Goal: Communication & Community: Answer question/provide support

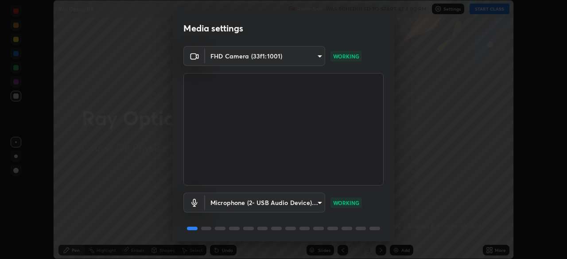
scroll to position [31, 0]
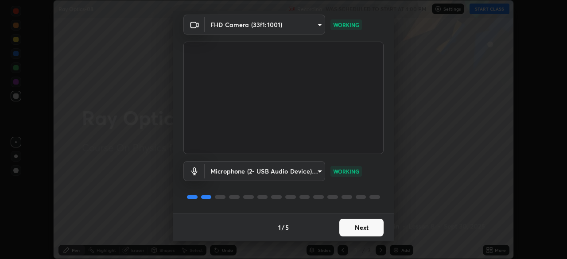
click at [373, 231] on button "Next" at bounding box center [361, 228] width 44 height 18
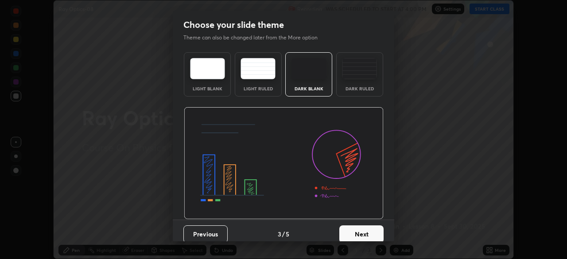
click at [374, 229] on button "Next" at bounding box center [361, 234] width 44 height 18
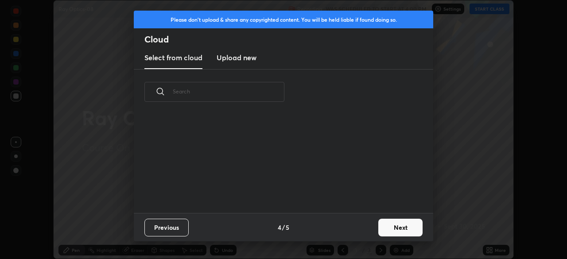
click at [380, 231] on button "Next" at bounding box center [400, 228] width 44 height 18
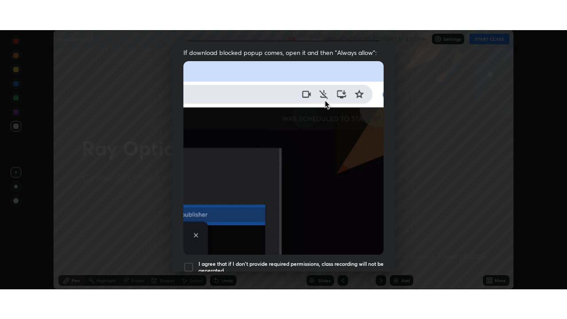
scroll to position [212, 0]
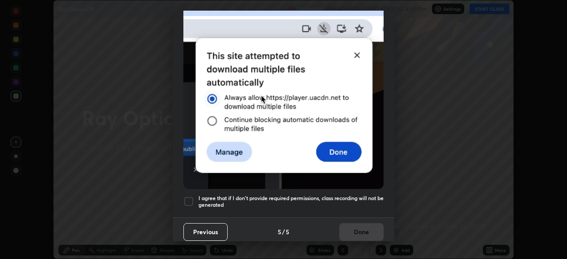
click at [187, 198] on div at bounding box center [188, 201] width 11 height 11
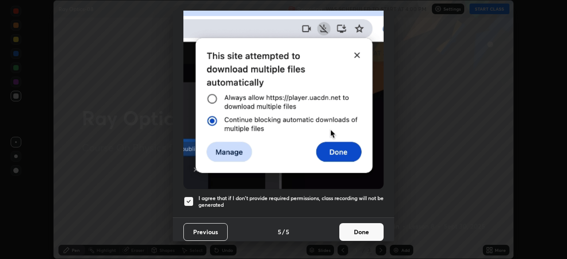
click at [359, 223] on button "Done" at bounding box center [361, 232] width 44 height 18
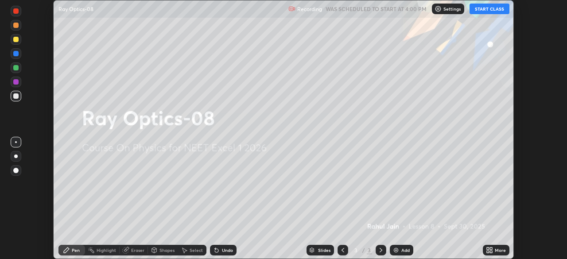
click at [497, 252] on div "More" at bounding box center [500, 250] width 11 height 4
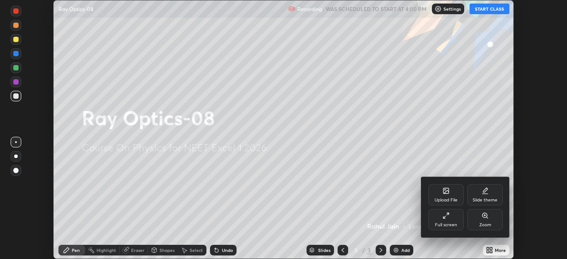
click at [450, 218] on div "Full screen" at bounding box center [445, 219] width 35 height 21
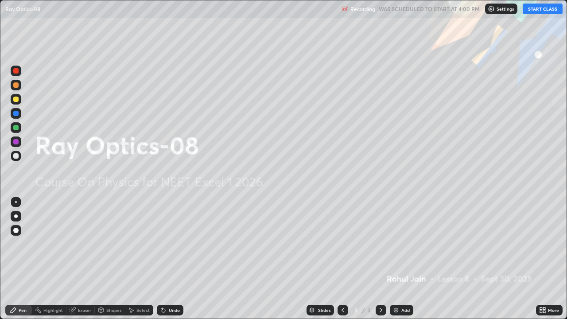
scroll to position [319, 567]
click at [540, 10] on button "START CLASS" at bounding box center [543, 9] width 40 height 11
click at [404, 259] on div "Add" at bounding box center [401, 310] width 23 height 11
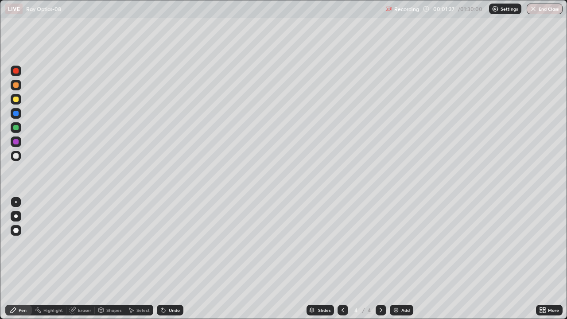
click at [19, 216] on div at bounding box center [16, 216] width 11 height 11
click at [16, 142] on div at bounding box center [15, 141] width 5 height 5
click at [170, 259] on div "Undo" at bounding box center [174, 310] width 11 height 4
click at [171, 259] on div "Undo" at bounding box center [170, 310] width 27 height 11
click at [16, 131] on div at bounding box center [16, 127] width 11 height 11
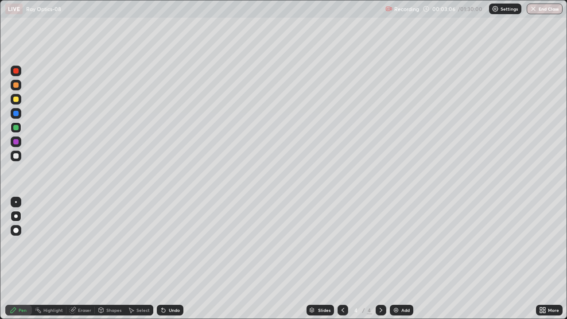
click at [397, 259] on img at bounding box center [395, 310] width 7 height 7
click at [17, 142] on div at bounding box center [15, 141] width 5 height 5
click at [165, 259] on div "Undo" at bounding box center [170, 310] width 27 height 11
click at [167, 259] on div "Undo" at bounding box center [170, 310] width 27 height 11
click at [16, 128] on div at bounding box center [15, 127] width 5 height 5
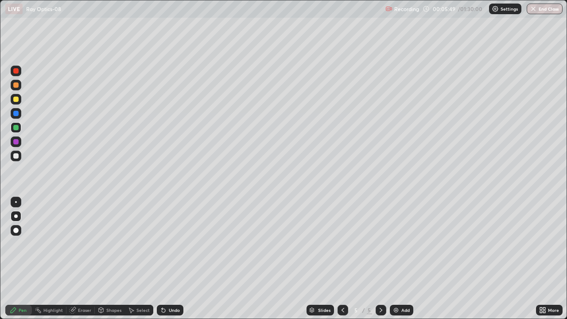
click at [342, 259] on icon at bounding box center [342, 310] width 7 height 7
click at [382, 259] on icon at bounding box center [380, 310] width 7 height 7
click at [58, 259] on div "Highlight" at bounding box center [52, 310] width 19 height 4
click at [401, 259] on div "Add" at bounding box center [405, 310] width 8 height 4
click at [18, 101] on div at bounding box center [16, 99] width 11 height 11
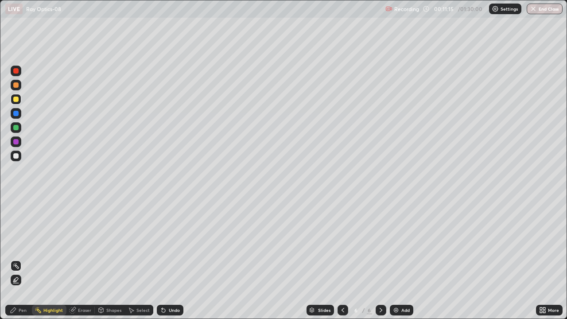
click at [23, 259] on div "Pen" at bounding box center [23, 310] width 8 height 4
click at [342, 259] on icon at bounding box center [342, 310] width 7 height 7
click at [380, 259] on icon at bounding box center [380, 310] width 7 height 7
click at [399, 259] on div "Add" at bounding box center [401, 310] width 23 height 11
click at [16, 142] on div at bounding box center [15, 141] width 5 height 5
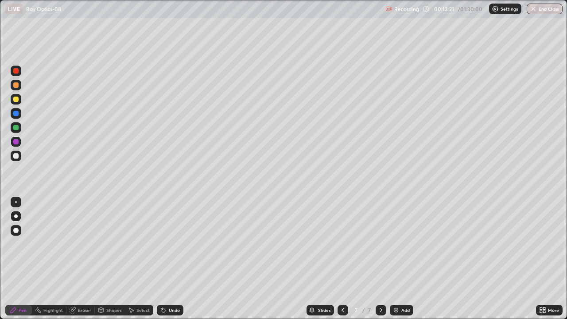
click at [18, 127] on div at bounding box center [15, 127] width 5 height 5
click at [16, 71] on div at bounding box center [15, 70] width 5 height 5
click at [341, 259] on div at bounding box center [343, 310] width 11 height 11
click at [380, 259] on icon at bounding box center [380, 310] width 7 height 7
click at [342, 259] on icon at bounding box center [342, 310] width 7 height 7
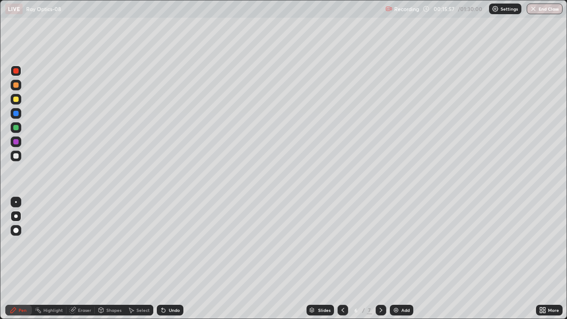
click at [380, 259] on icon at bounding box center [380, 310] width 7 height 7
click at [342, 259] on icon at bounding box center [342, 310] width 7 height 7
click at [381, 259] on icon at bounding box center [380, 310] width 7 height 7
click at [17, 98] on div at bounding box center [15, 99] width 5 height 5
click at [400, 259] on div "Add" at bounding box center [401, 310] width 23 height 11
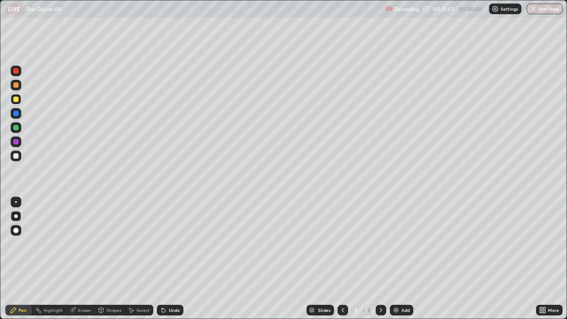
click at [16, 128] on div at bounding box center [15, 127] width 5 height 5
click at [169, 259] on div "Undo" at bounding box center [174, 310] width 11 height 4
click at [18, 142] on div at bounding box center [15, 141] width 5 height 5
click at [53, 259] on div "Highlight" at bounding box center [52, 310] width 19 height 4
click at [26, 259] on div "Pen" at bounding box center [23, 310] width 8 height 4
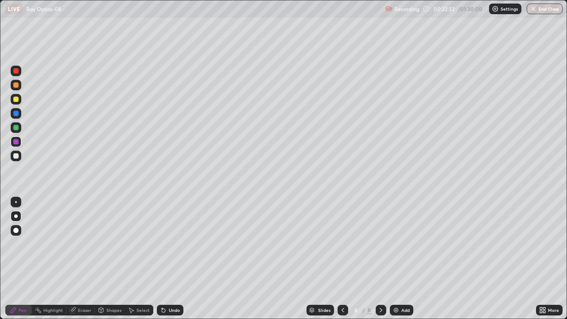
click at [17, 73] on div at bounding box center [15, 70] width 5 height 5
click at [19, 102] on div at bounding box center [16, 99] width 11 height 11
click at [400, 259] on div "Add" at bounding box center [401, 310] width 23 height 11
click at [171, 259] on div "Undo" at bounding box center [174, 310] width 11 height 4
click at [170, 259] on div "Undo" at bounding box center [174, 310] width 11 height 4
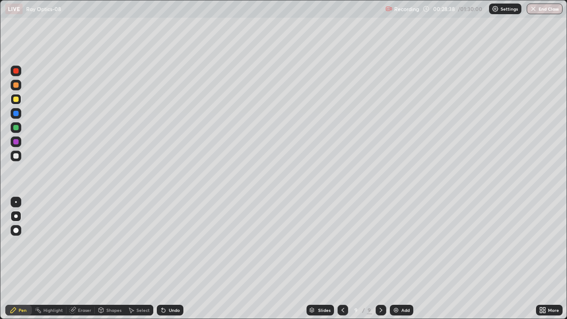
click at [18, 143] on div at bounding box center [15, 141] width 5 height 5
click at [18, 101] on div at bounding box center [15, 99] width 5 height 5
click at [405, 259] on div "Add" at bounding box center [405, 310] width 8 height 4
click at [19, 144] on div at bounding box center [16, 141] width 11 height 11
click at [16, 85] on div at bounding box center [15, 84] width 5 height 5
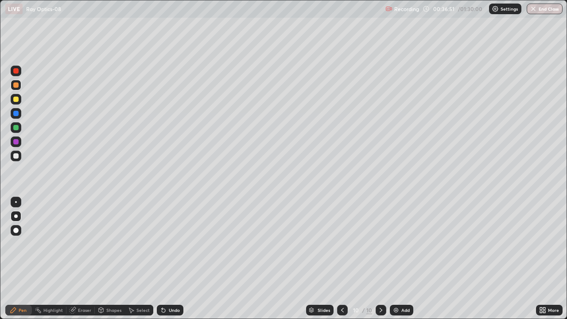
click at [54, 259] on div "Highlight" at bounding box center [52, 310] width 19 height 4
click at [16, 143] on div at bounding box center [15, 141] width 5 height 5
click at [22, 259] on div "Pen" at bounding box center [18, 310] width 27 height 11
click at [16, 71] on div at bounding box center [15, 70] width 5 height 5
click at [177, 259] on div "Undo" at bounding box center [170, 310] width 27 height 11
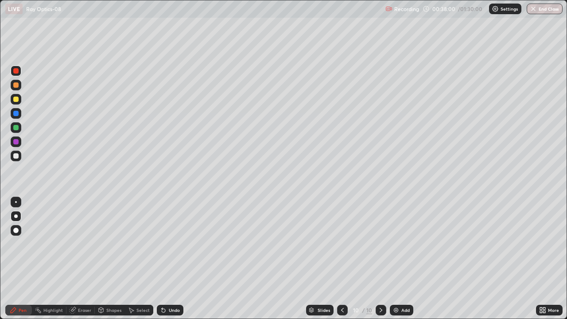
click at [17, 86] on div at bounding box center [15, 84] width 5 height 5
click at [15, 75] on div at bounding box center [16, 71] width 11 height 11
click at [399, 259] on img at bounding box center [395, 310] width 7 height 7
click at [18, 154] on div at bounding box center [15, 155] width 5 height 5
click at [18, 141] on div at bounding box center [15, 141] width 5 height 5
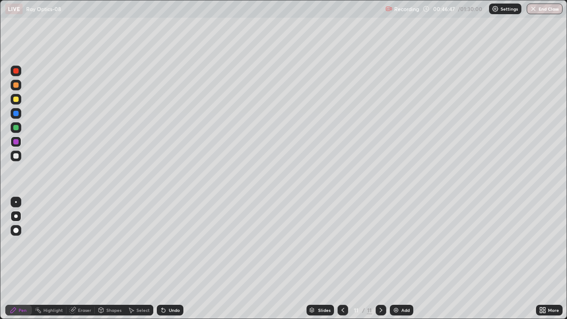
click at [17, 100] on div at bounding box center [15, 99] width 5 height 5
click at [45, 259] on div "Highlight" at bounding box center [52, 310] width 19 height 4
click at [23, 259] on div "Pen" at bounding box center [23, 310] width 8 height 4
click at [18, 154] on div at bounding box center [15, 155] width 5 height 5
click at [16, 71] on div at bounding box center [15, 70] width 5 height 5
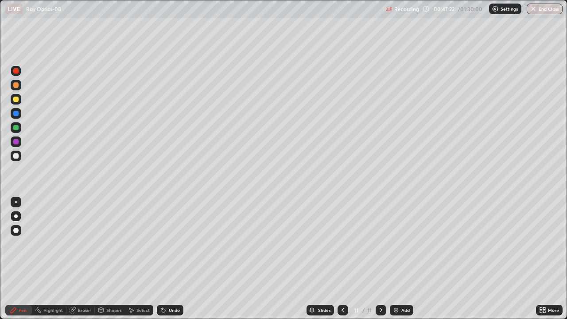
click at [18, 113] on div at bounding box center [15, 113] width 5 height 5
click at [171, 259] on div "Undo" at bounding box center [170, 310] width 27 height 11
click at [342, 259] on icon at bounding box center [342, 310] width 7 height 7
click at [381, 259] on icon at bounding box center [380, 310] width 7 height 7
click at [399, 259] on div "Add" at bounding box center [401, 310] width 23 height 11
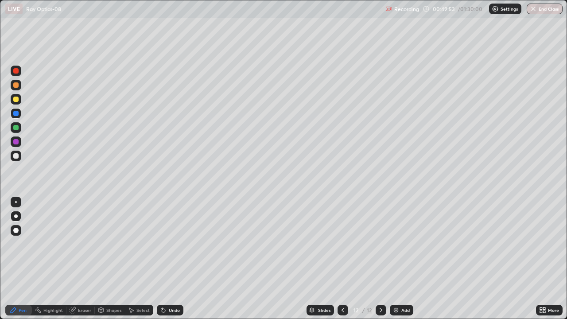
click at [16, 88] on div at bounding box center [16, 85] width 11 height 11
click at [170, 259] on div "Undo" at bounding box center [174, 310] width 11 height 4
click at [14, 143] on div at bounding box center [15, 141] width 5 height 5
click at [396, 259] on img at bounding box center [395, 310] width 7 height 7
click at [343, 259] on icon at bounding box center [342, 310] width 7 height 7
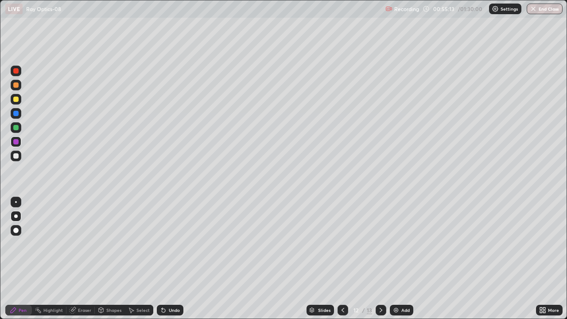
click at [381, 259] on icon at bounding box center [381, 310] width 3 height 4
click at [106, 259] on div "Shapes" at bounding box center [113, 310] width 15 height 4
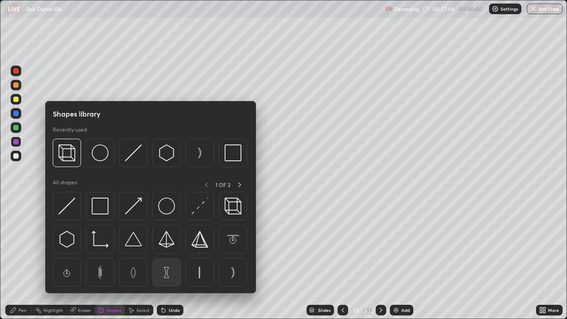
click at [163, 259] on img at bounding box center [166, 272] width 17 height 17
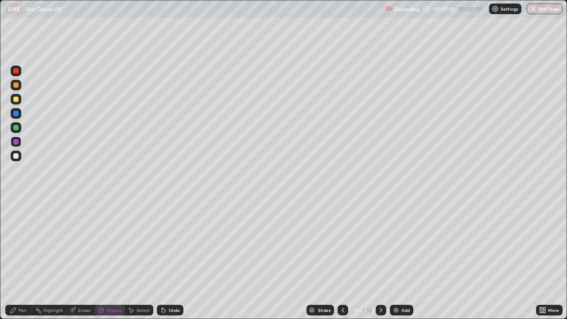
click at [171, 259] on div "Undo" at bounding box center [170, 310] width 27 height 11
click at [78, 259] on div "Eraser" at bounding box center [84, 310] width 13 height 4
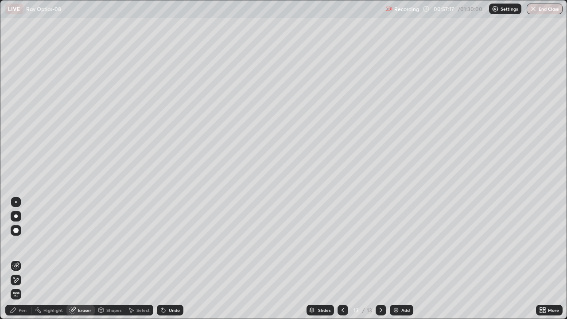
click at [16, 259] on icon at bounding box center [15, 280] width 7 height 8
click at [26, 259] on div "Pen" at bounding box center [18, 310] width 27 height 11
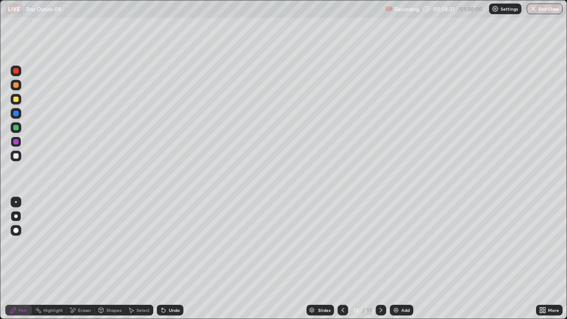
click at [403, 259] on div "Add" at bounding box center [405, 310] width 8 height 4
click at [104, 259] on icon at bounding box center [100, 310] width 7 height 7
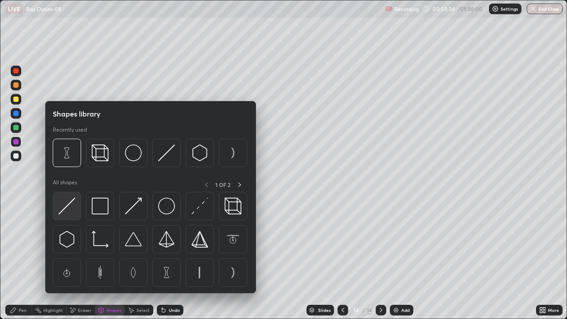
click at [60, 210] on img at bounding box center [66, 206] width 17 height 17
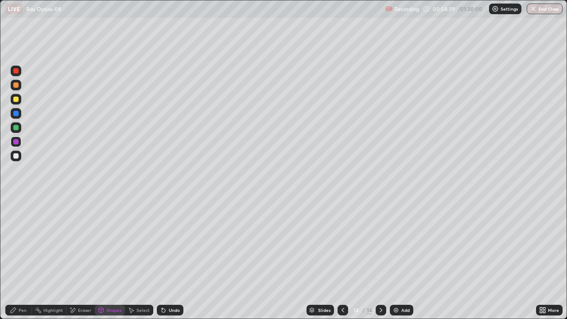
click at [14, 158] on div at bounding box center [15, 155] width 5 height 5
click at [22, 259] on div "Pen" at bounding box center [23, 310] width 8 height 4
click at [169, 259] on div "Undo" at bounding box center [174, 310] width 11 height 4
click at [165, 259] on icon at bounding box center [163, 310] width 7 height 7
click at [170, 259] on div "Undo" at bounding box center [170, 310] width 27 height 11
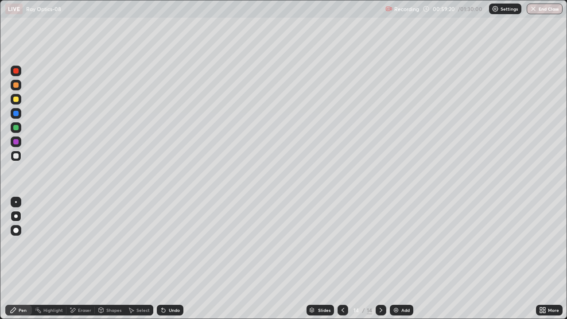
click at [169, 259] on div "Undo" at bounding box center [174, 310] width 11 height 4
click at [20, 129] on div at bounding box center [16, 127] width 11 height 11
click at [16, 142] on div at bounding box center [15, 141] width 5 height 5
click at [18, 72] on div at bounding box center [15, 70] width 5 height 5
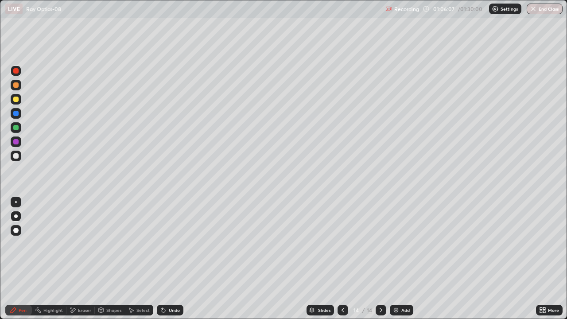
click at [395, 259] on img at bounding box center [395, 310] width 7 height 7
click at [18, 144] on div at bounding box center [16, 141] width 11 height 11
click at [16, 129] on div at bounding box center [15, 127] width 5 height 5
click at [13, 101] on div at bounding box center [16, 99] width 11 height 11
click at [397, 259] on img at bounding box center [395, 310] width 7 height 7
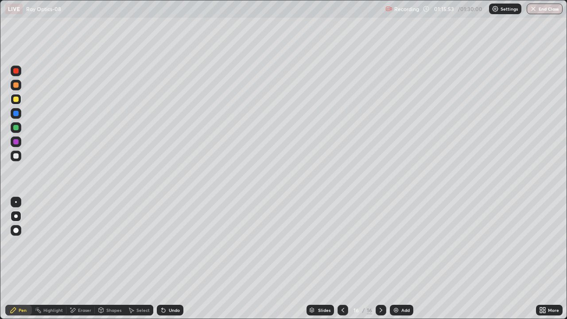
click at [171, 259] on div "Undo" at bounding box center [170, 310] width 27 height 11
click at [171, 259] on div "Undo" at bounding box center [174, 310] width 11 height 4
click at [175, 259] on div "Undo" at bounding box center [174, 310] width 11 height 4
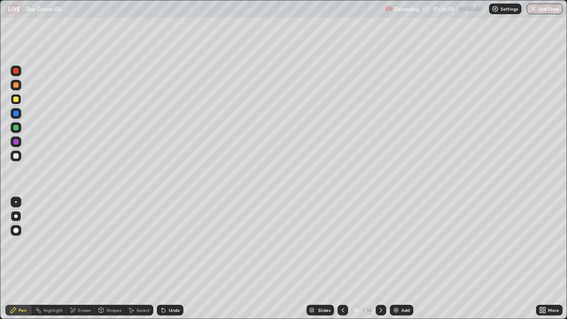
click at [21, 76] on div at bounding box center [16, 71] width 11 height 14
click at [399, 259] on div "Add" at bounding box center [401, 310] width 23 height 11
click at [49, 259] on div "Highlight" at bounding box center [52, 310] width 19 height 4
click at [20, 259] on div "Pen" at bounding box center [23, 310] width 8 height 4
click at [16, 142] on div at bounding box center [15, 141] width 5 height 5
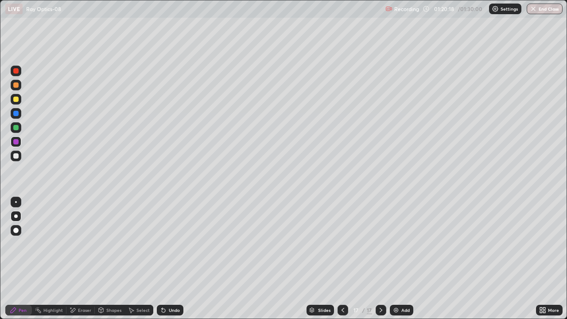
click at [47, 259] on div "Highlight" at bounding box center [52, 310] width 19 height 4
click at [20, 259] on div "Pen" at bounding box center [23, 310] width 8 height 4
click at [543, 8] on button "End Class" at bounding box center [545, 9] width 36 height 11
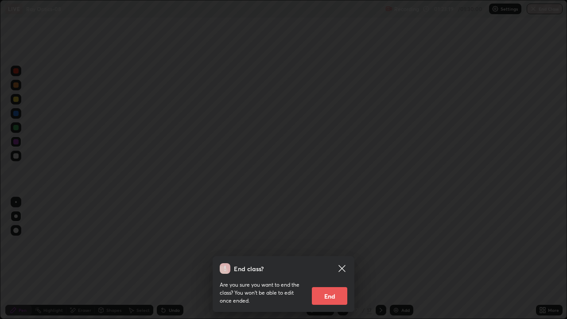
click at [329, 259] on button "End" at bounding box center [329, 296] width 35 height 18
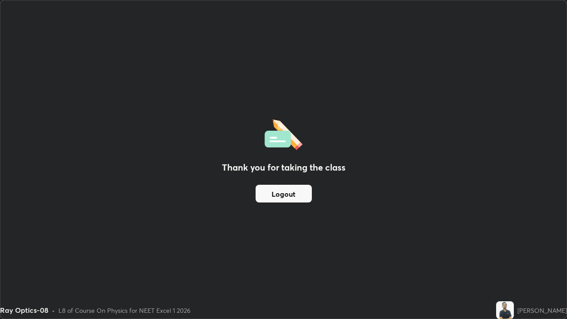
click at [276, 193] on button "Logout" at bounding box center [284, 194] width 56 height 18
